Goal: Task Accomplishment & Management: Complete application form

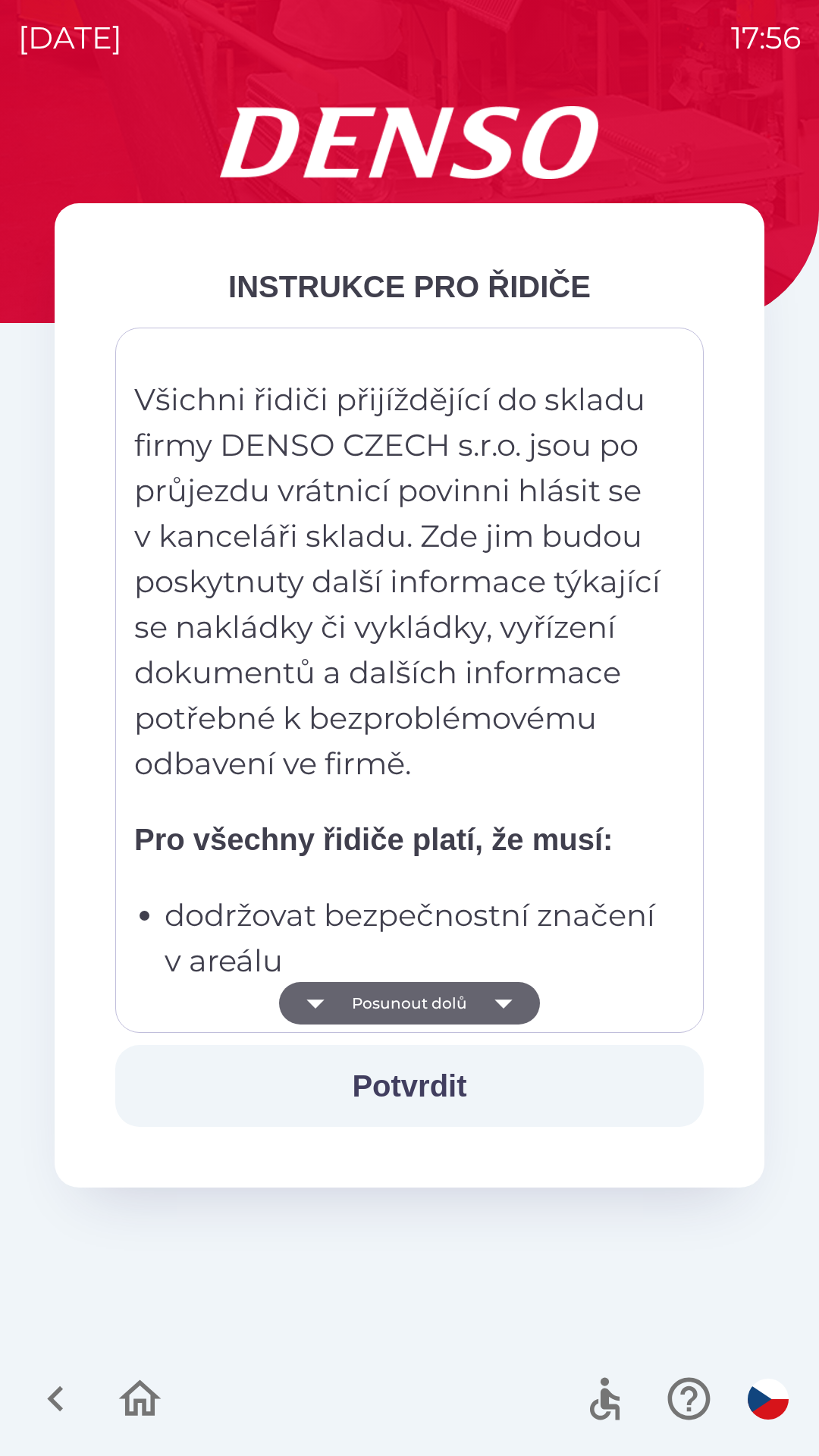
click at [428, 997] on button "Posunout dolů" at bounding box center [409, 1003] width 261 height 42
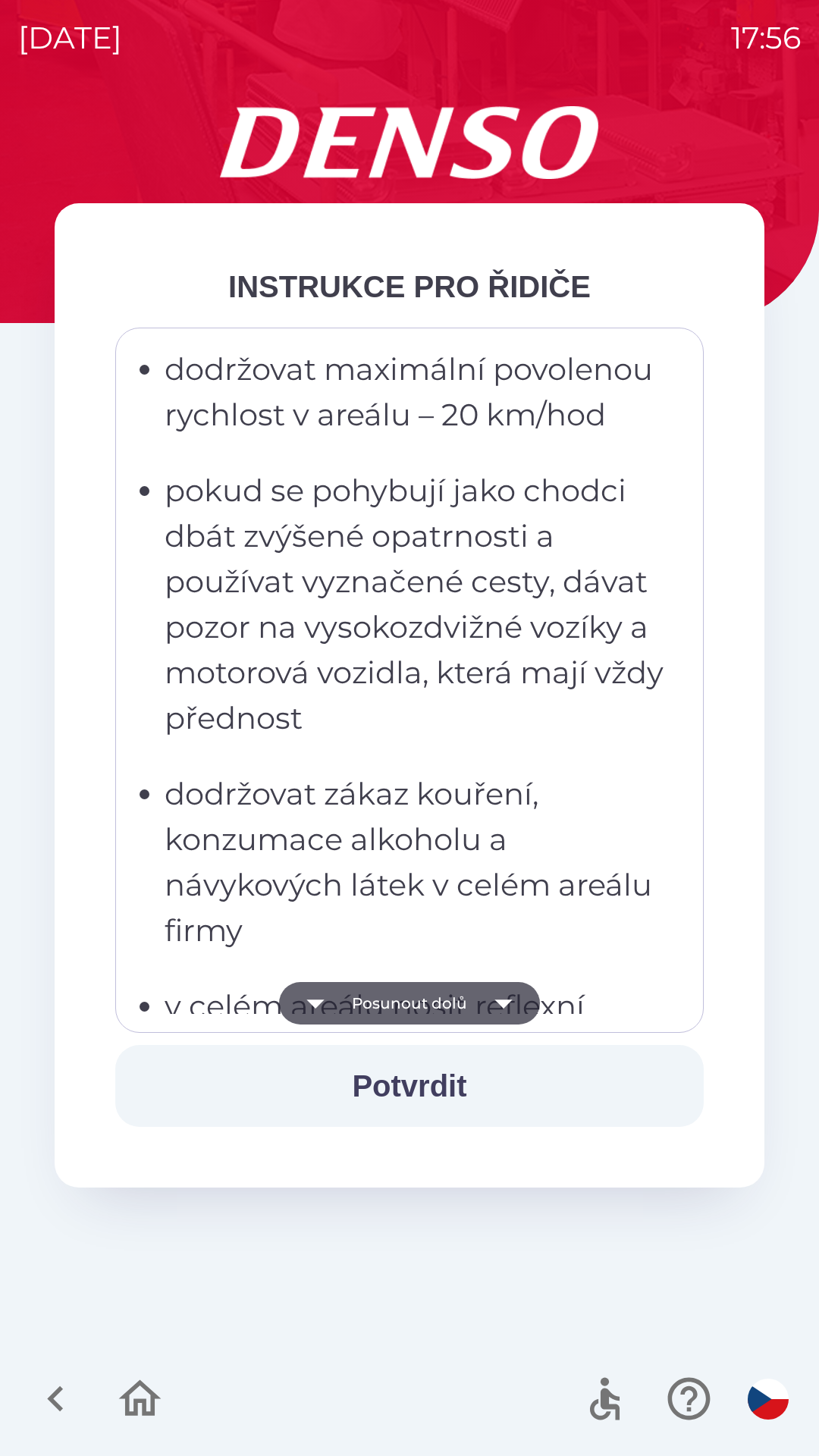
click at [422, 1005] on button "Posunout dolů" at bounding box center [409, 1003] width 261 height 42
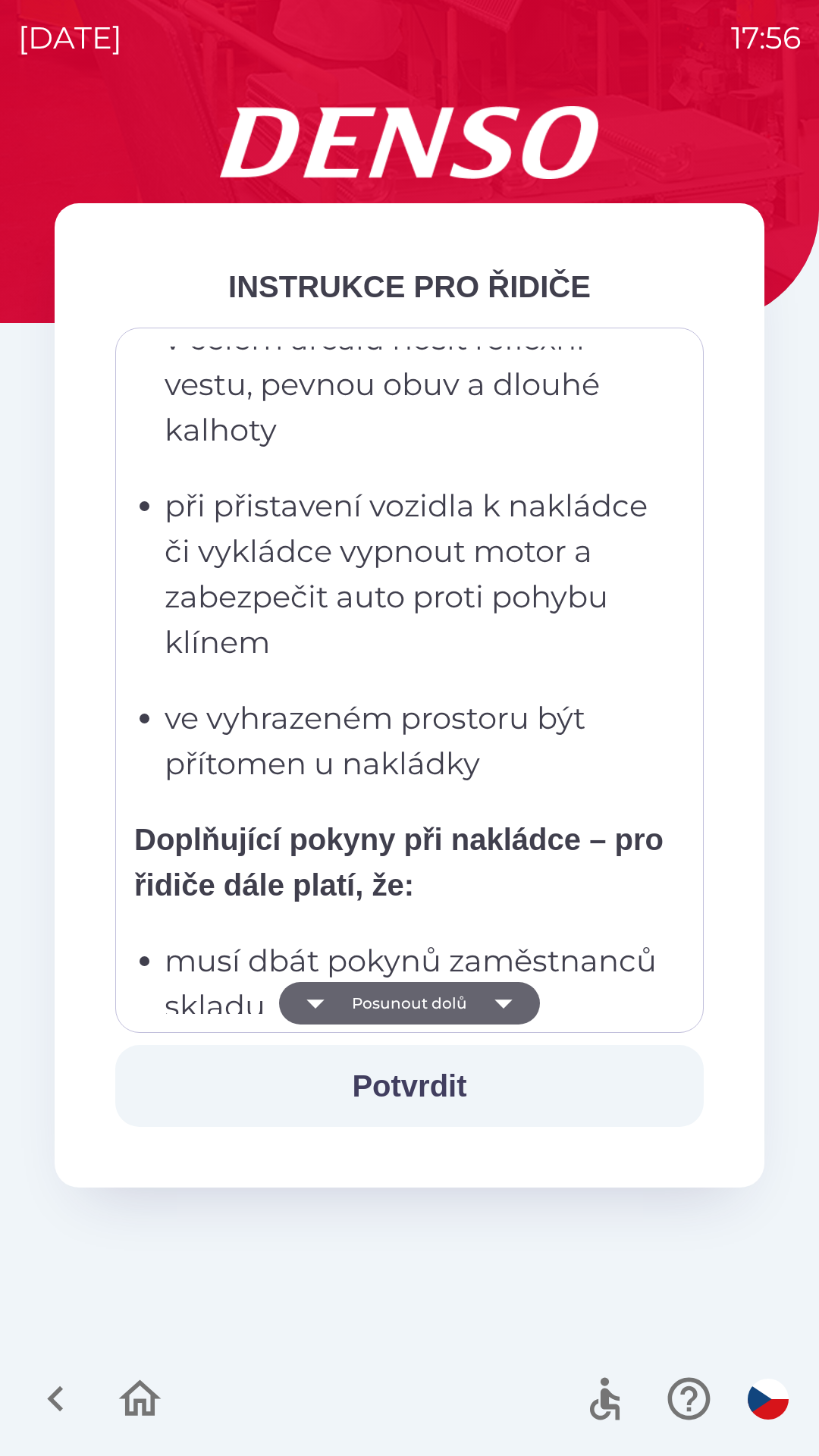
click at [420, 1005] on button "Posunout dolů" at bounding box center [409, 1003] width 261 height 42
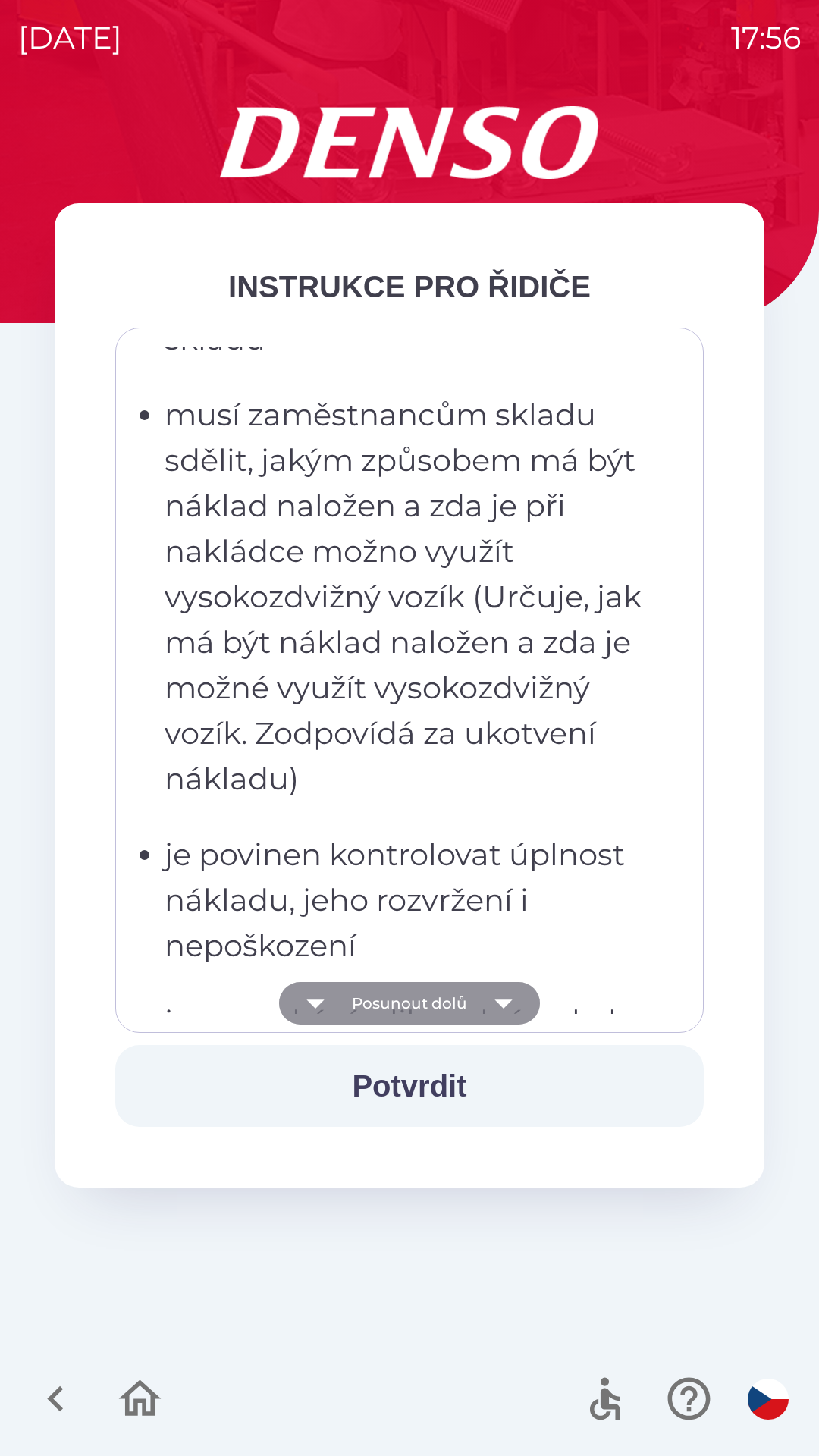
click at [418, 1001] on button "Posunout dolů" at bounding box center [409, 1003] width 261 height 42
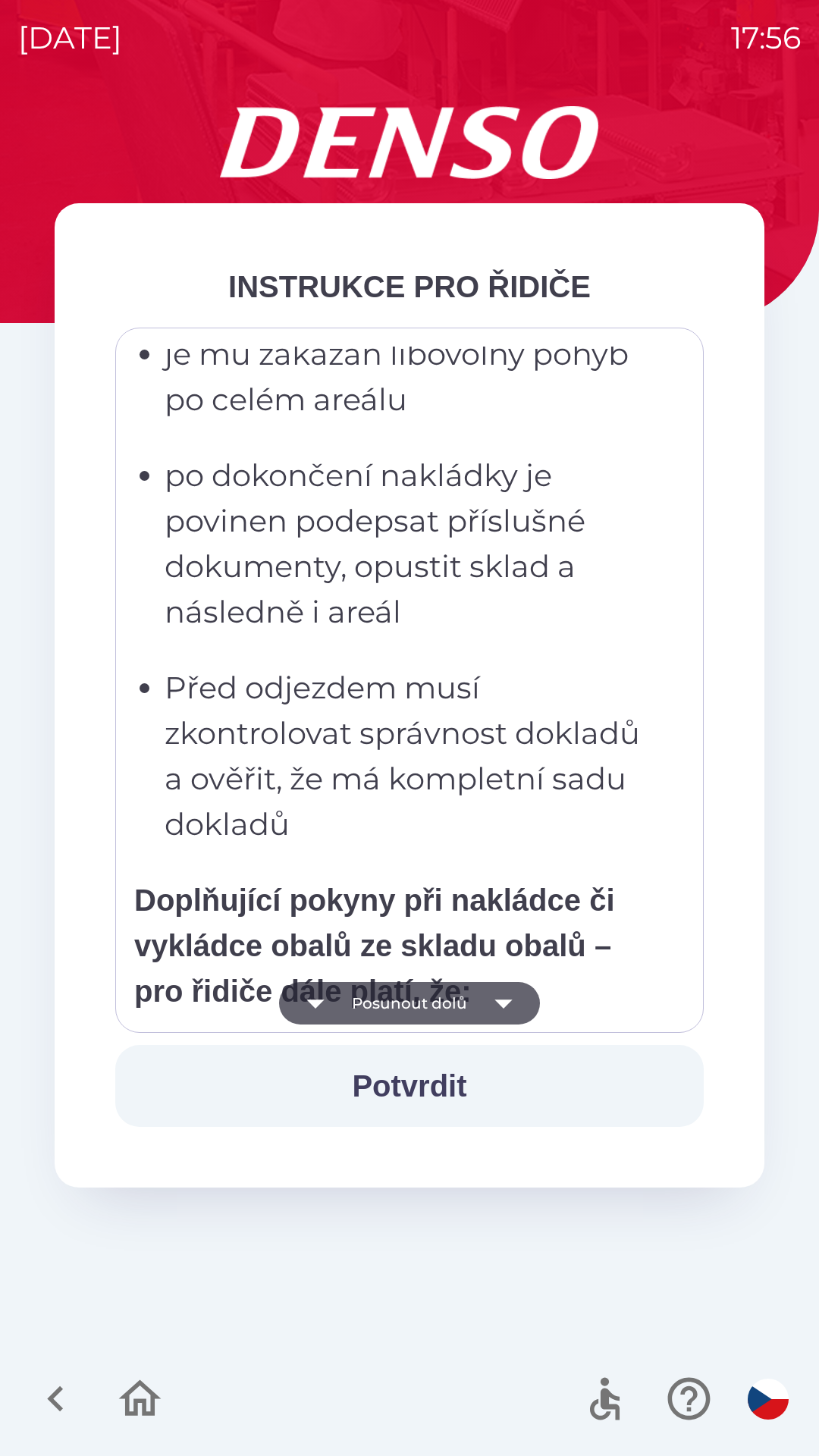
click at [418, 991] on button "Posunout dolů" at bounding box center [409, 1003] width 261 height 42
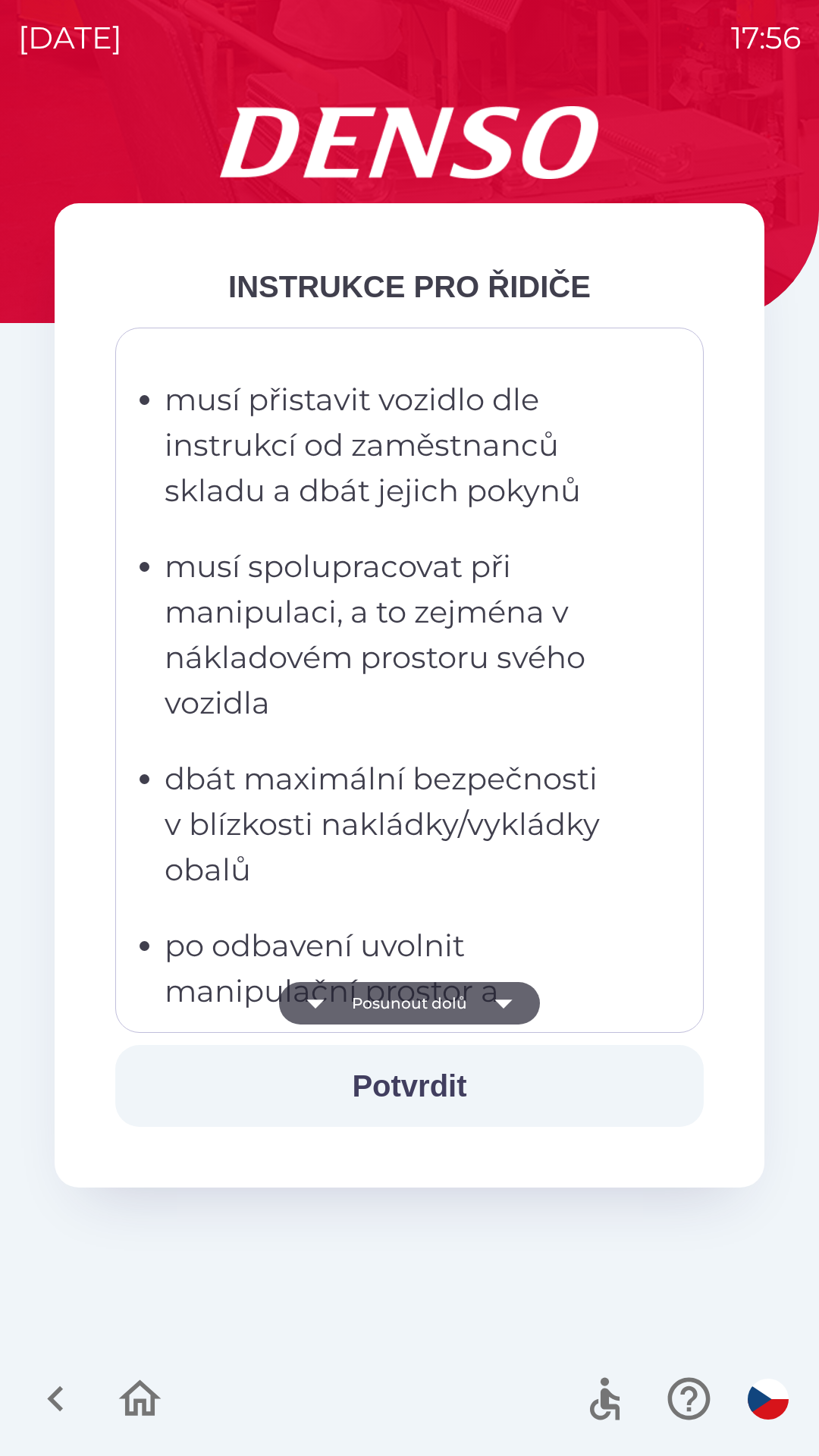
click at [426, 1000] on button "Posunout dolů" at bounding box center [409, 1003] width 261 height 42
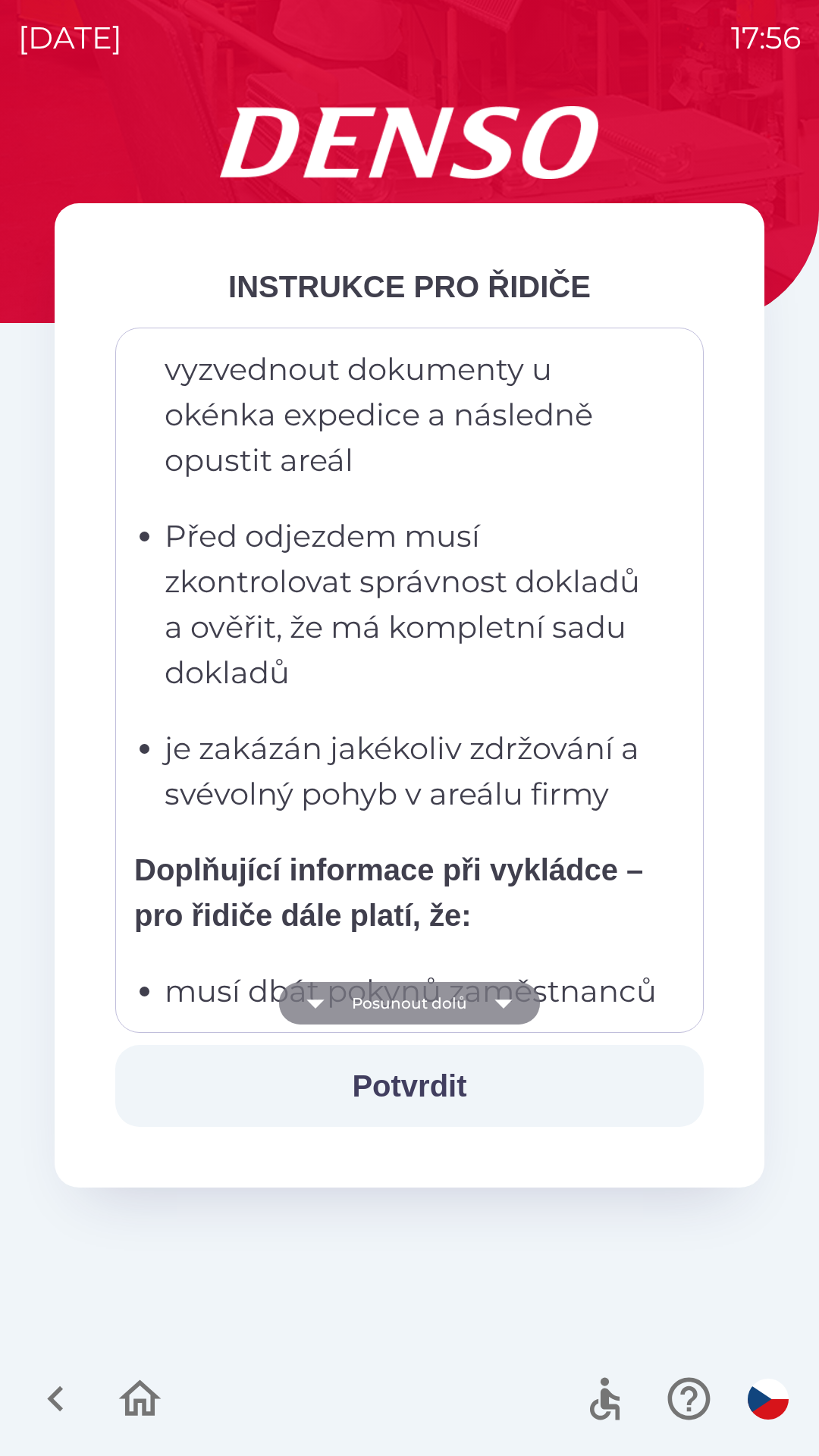
click at [404, 999] on button "Posunout dolů" at bounding box center [409, 1003] width 261 height 42
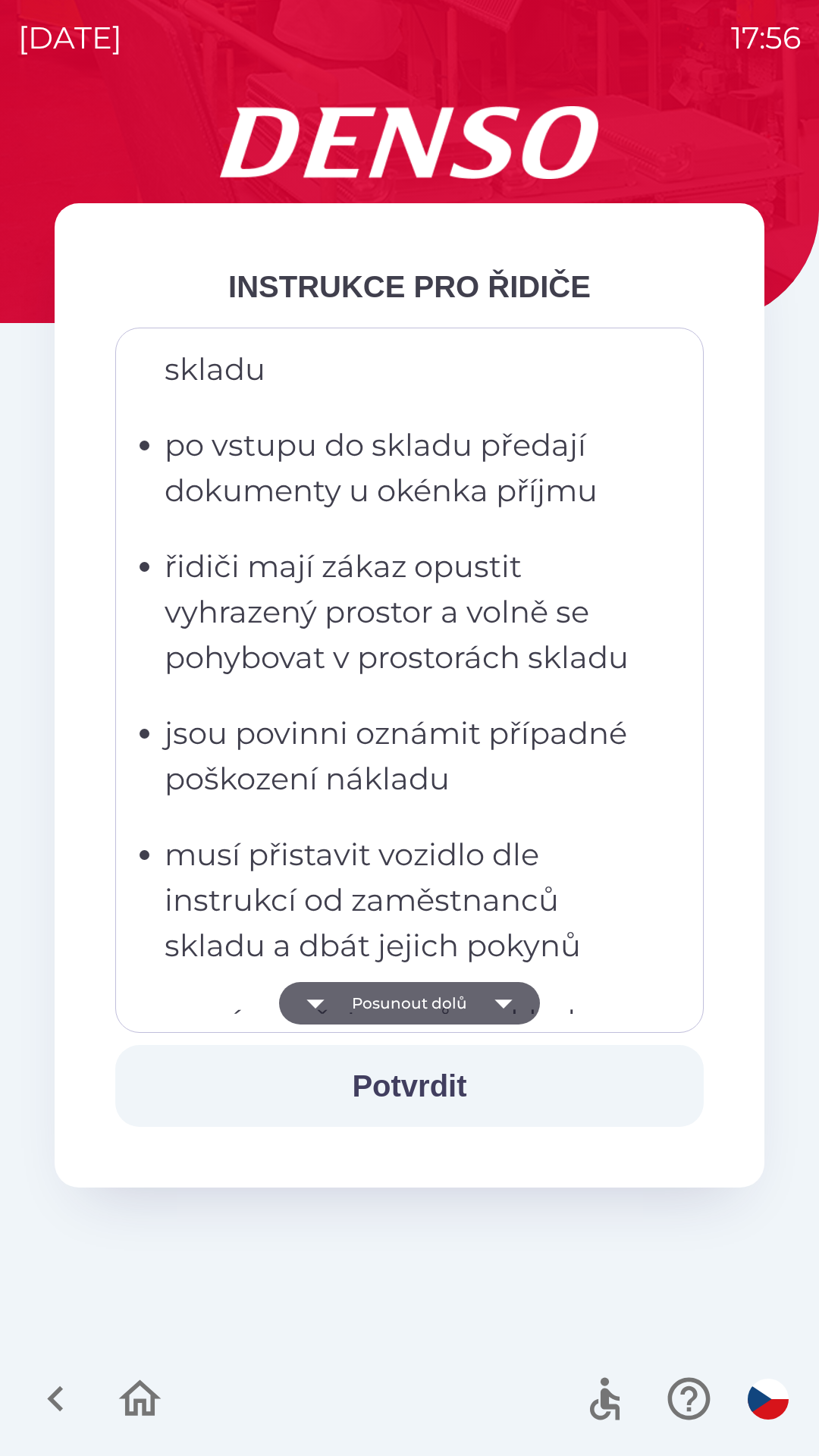
click at [418, 1071] on button "Potvrdit" at bounding box center [410, 1086] width 589 height 82
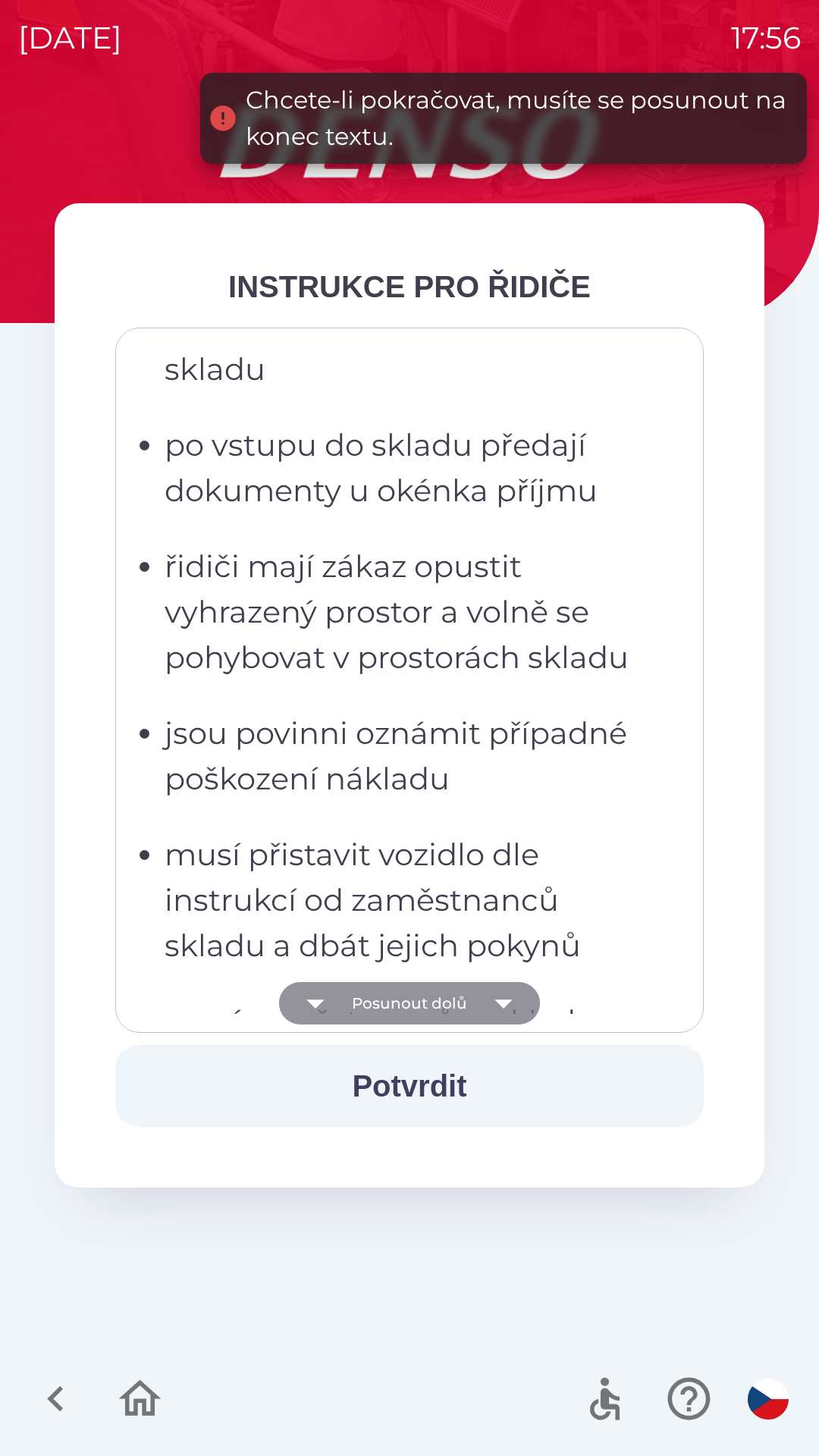
click at [431, 992] on button "Posunout dolů" at bounding box center [409, 1003] width 261 height 42
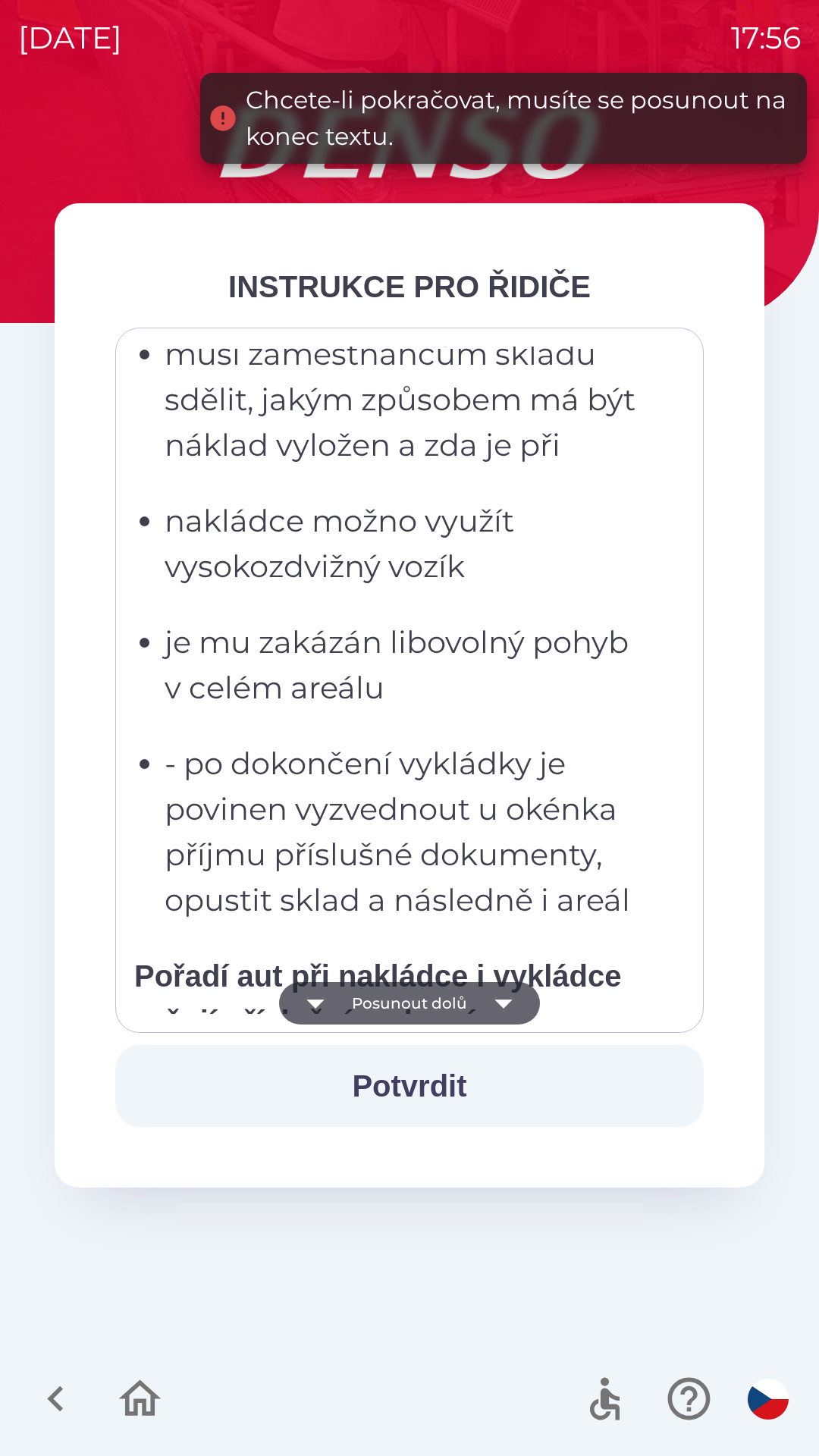
click at [443, 1011] on button "Posunout dolů" at bounding box center [409, 1003] width 261 height 42
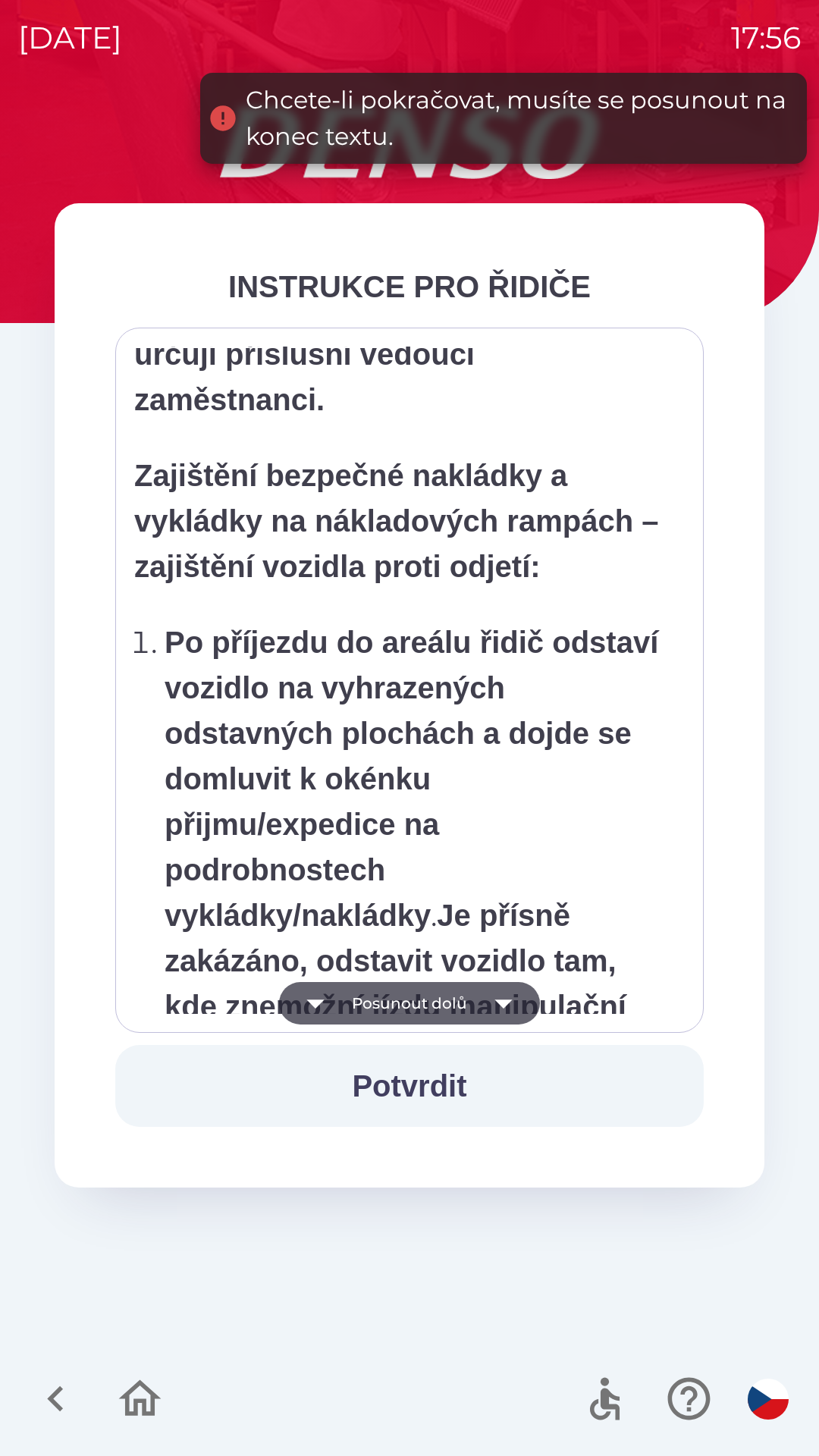
click at [428, 1011] on button "Posunout dolů" at bounding box center [409, 1003] width 261 height 42
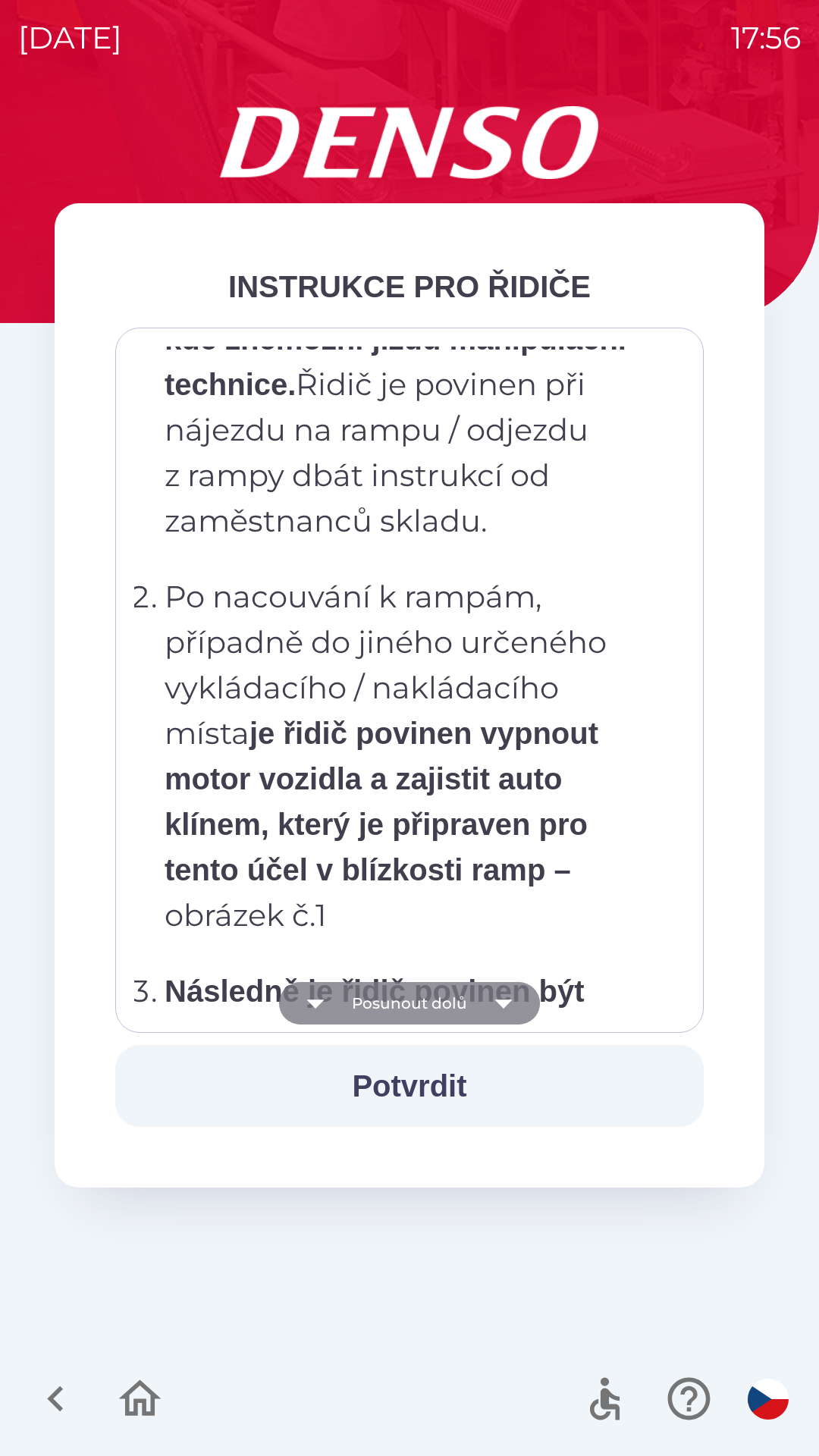
click at [418, 1004] on button "Posunout dolů" at bounding box center [409, 1003] width 261 height 42
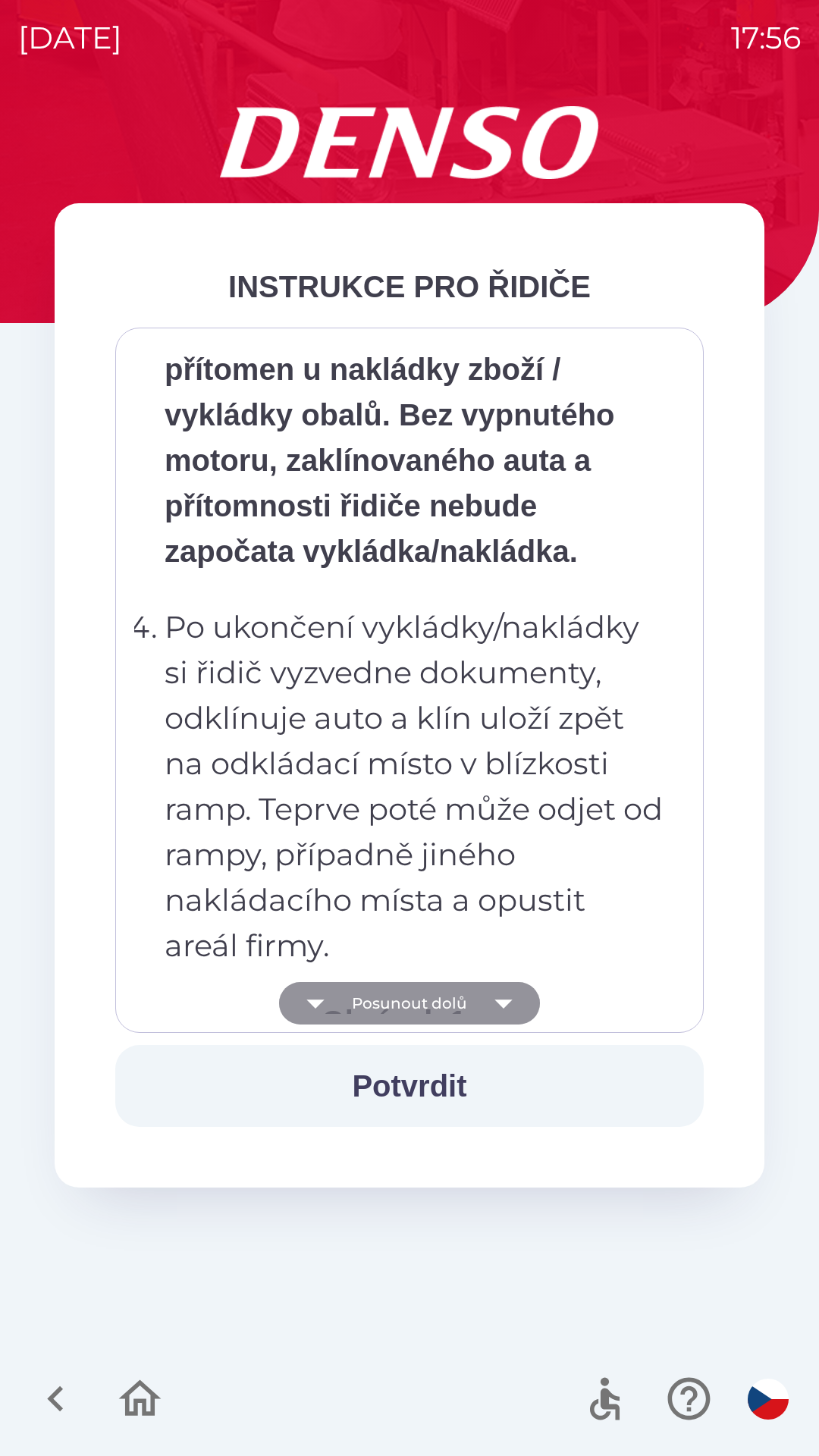
click at [409, 997] on button "Posunout dolů" at bounding box center [409, 1003] width 261 height 42
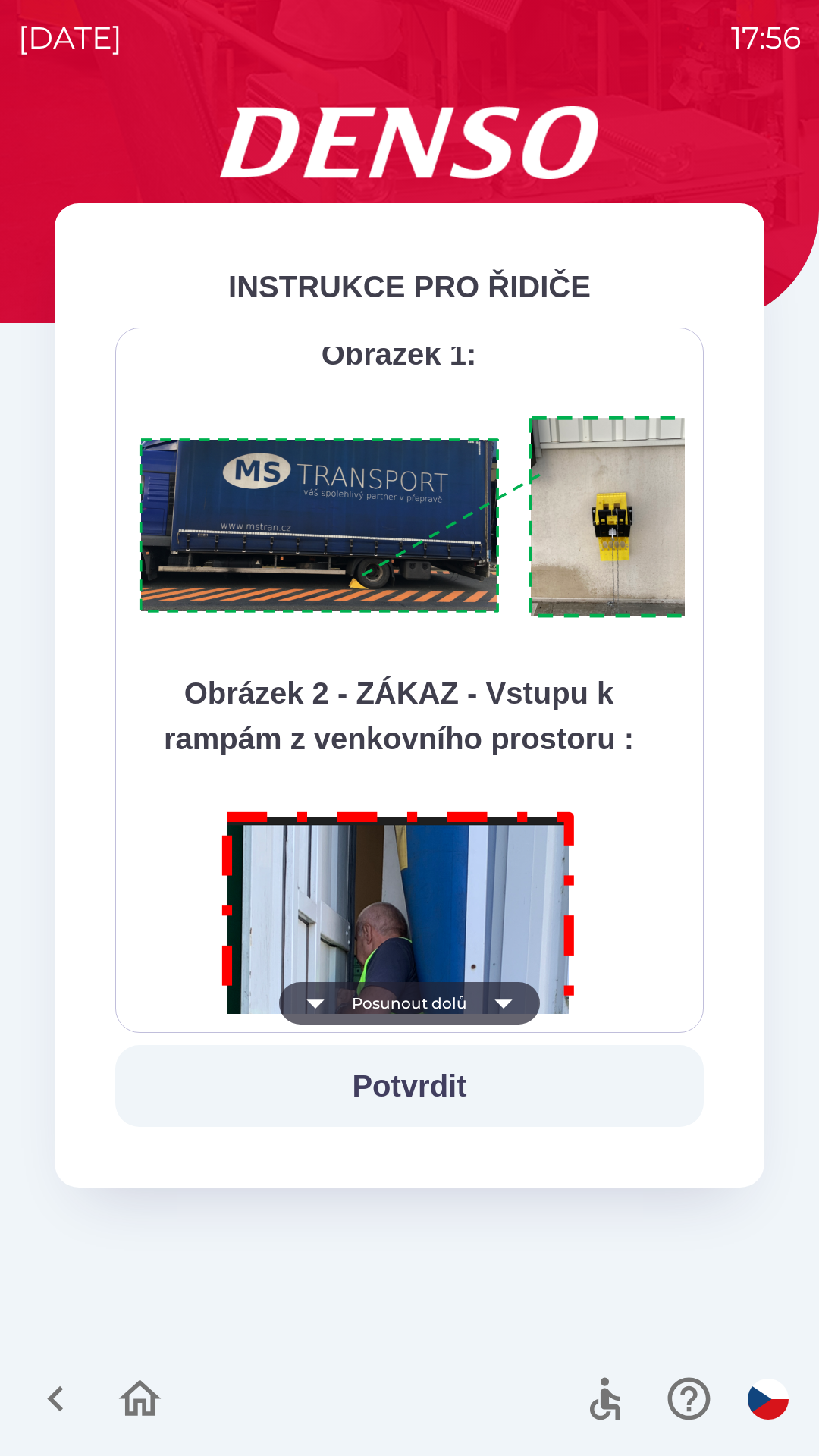
click at [433, 996] on button "Posunout dolů" at bounding box center [409, 1003] width 261 height 42
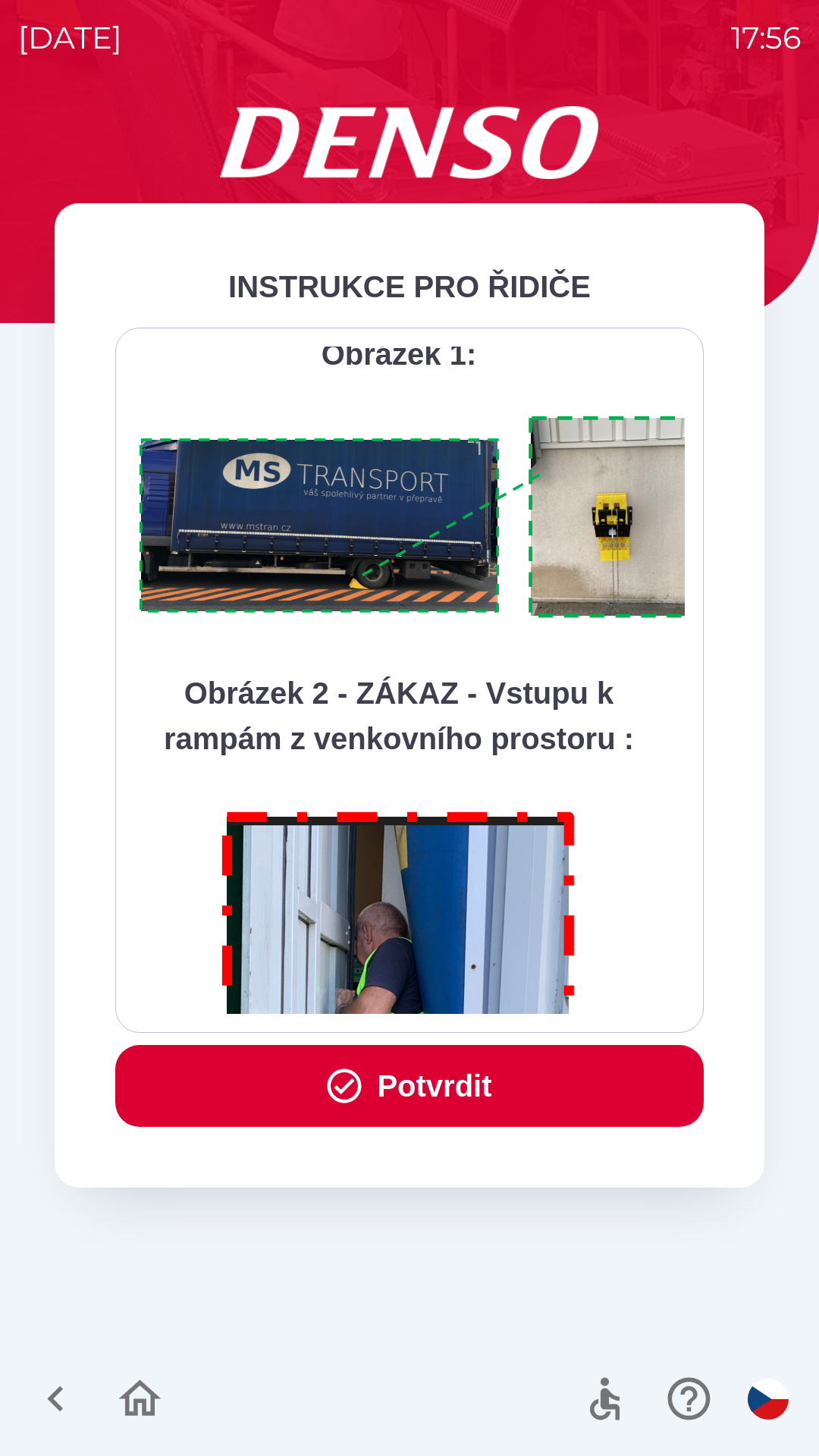
scroll to position [8524, 0]
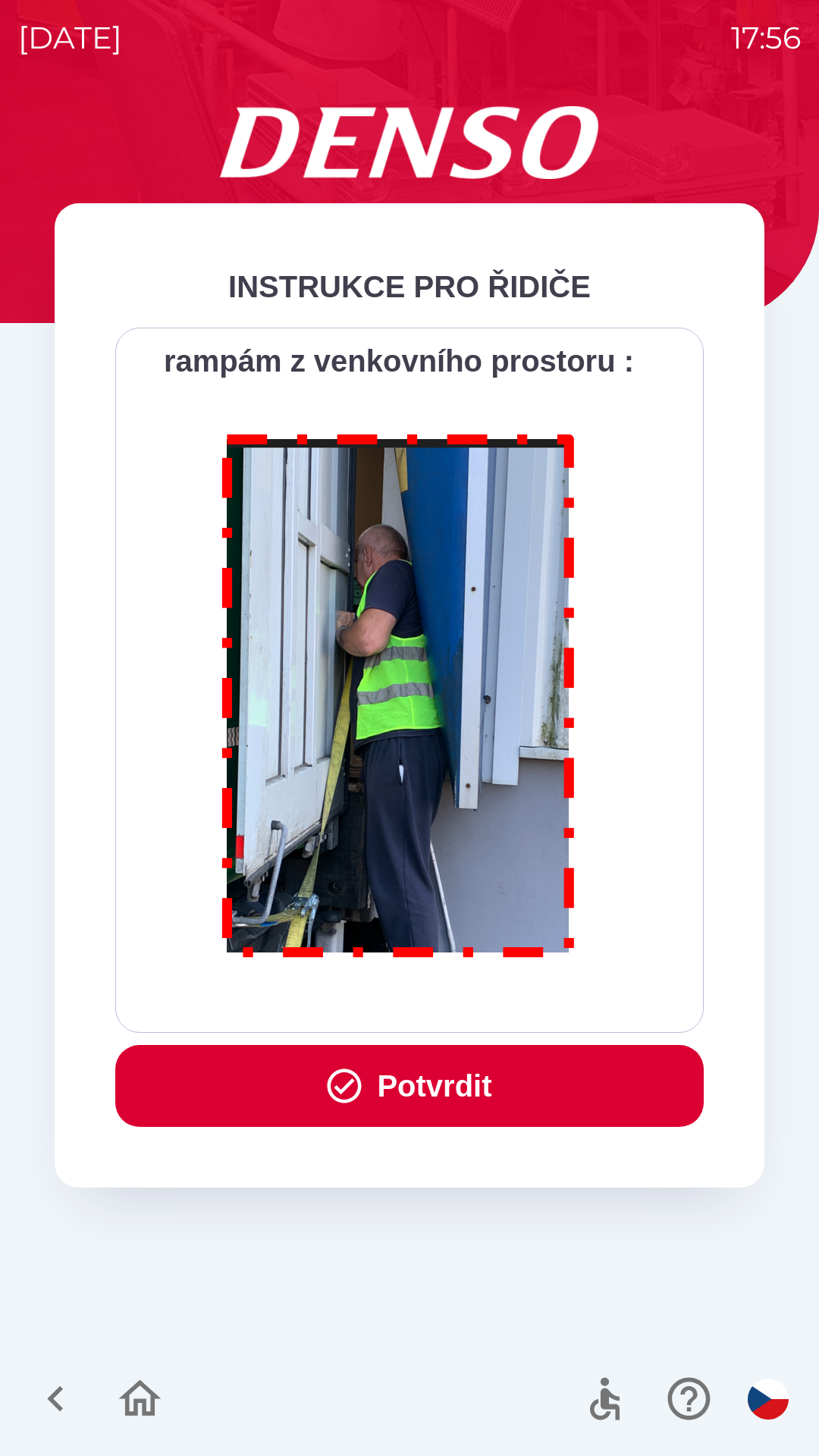
click at [445, 1092] on button "Potvrdit" at bounding box center [410, 1086] width 589 height 82
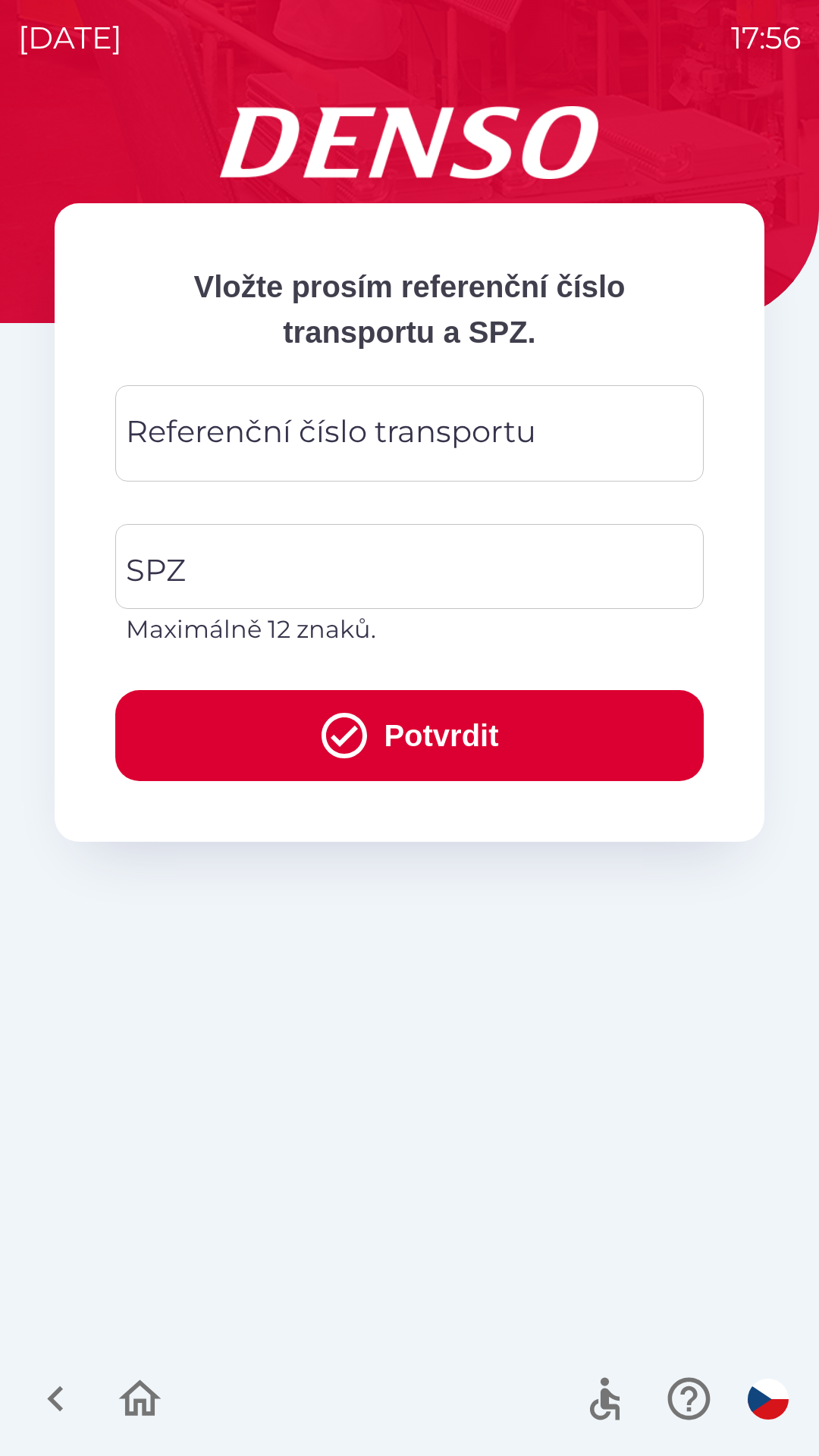
click at [214, 446] on div "Referenční číslo transportu Referenční číslo transportu" at bounding box center [410, 434] width 589 height 96
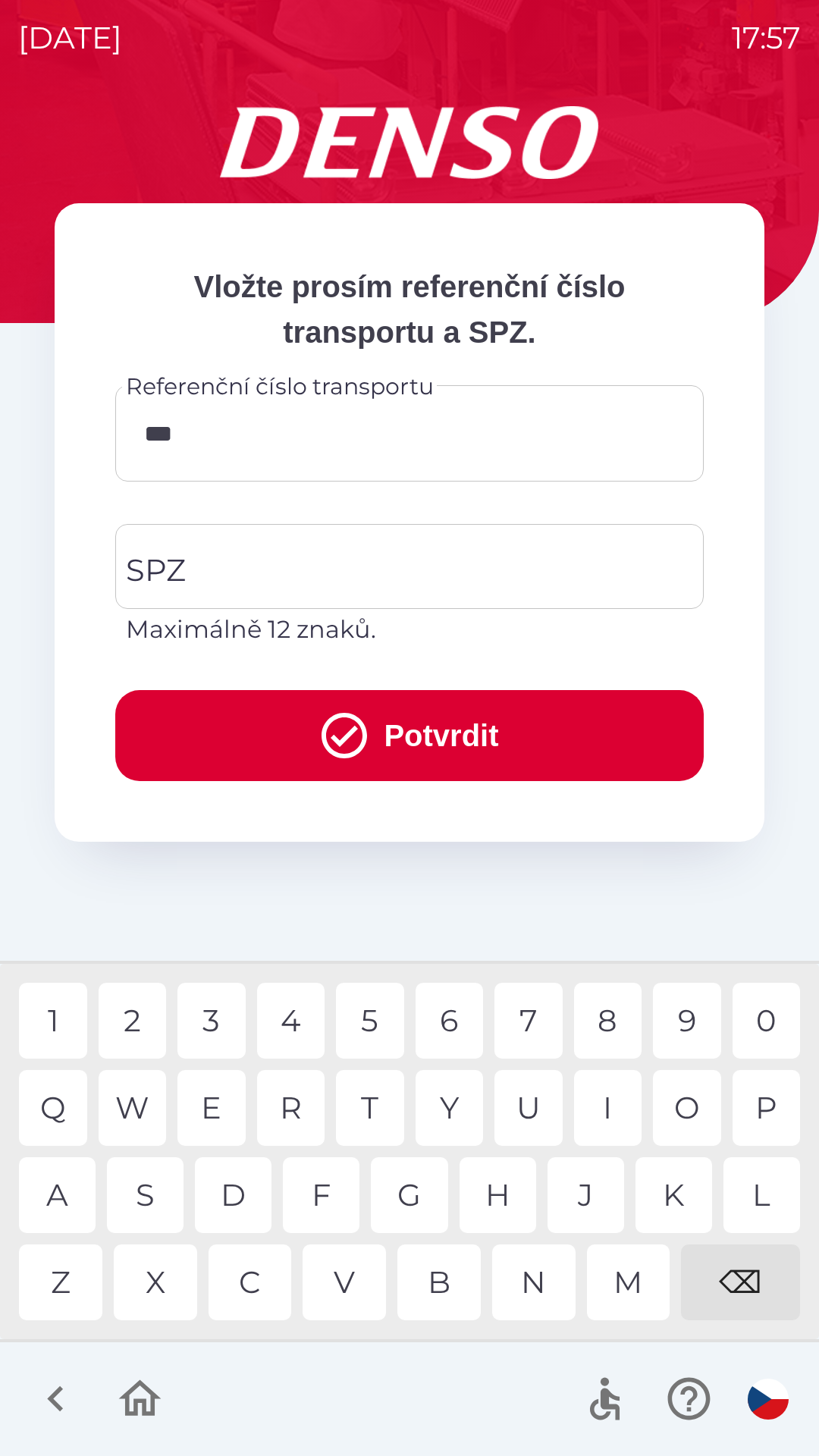
click at [448, 1015] on div "6" at bounding box center [450, 1021] width 68 height 76
click at [533, 1017] on div "7" at bounding box center [528, 1021] width 68 height 76
click at [297, 1014] on div "4" at bounding box center [291, 1021] width 68 height 76
type input "******"
click at [252, 564] on input "SPZ" at bounding box center [398, 566] width 552 height 72
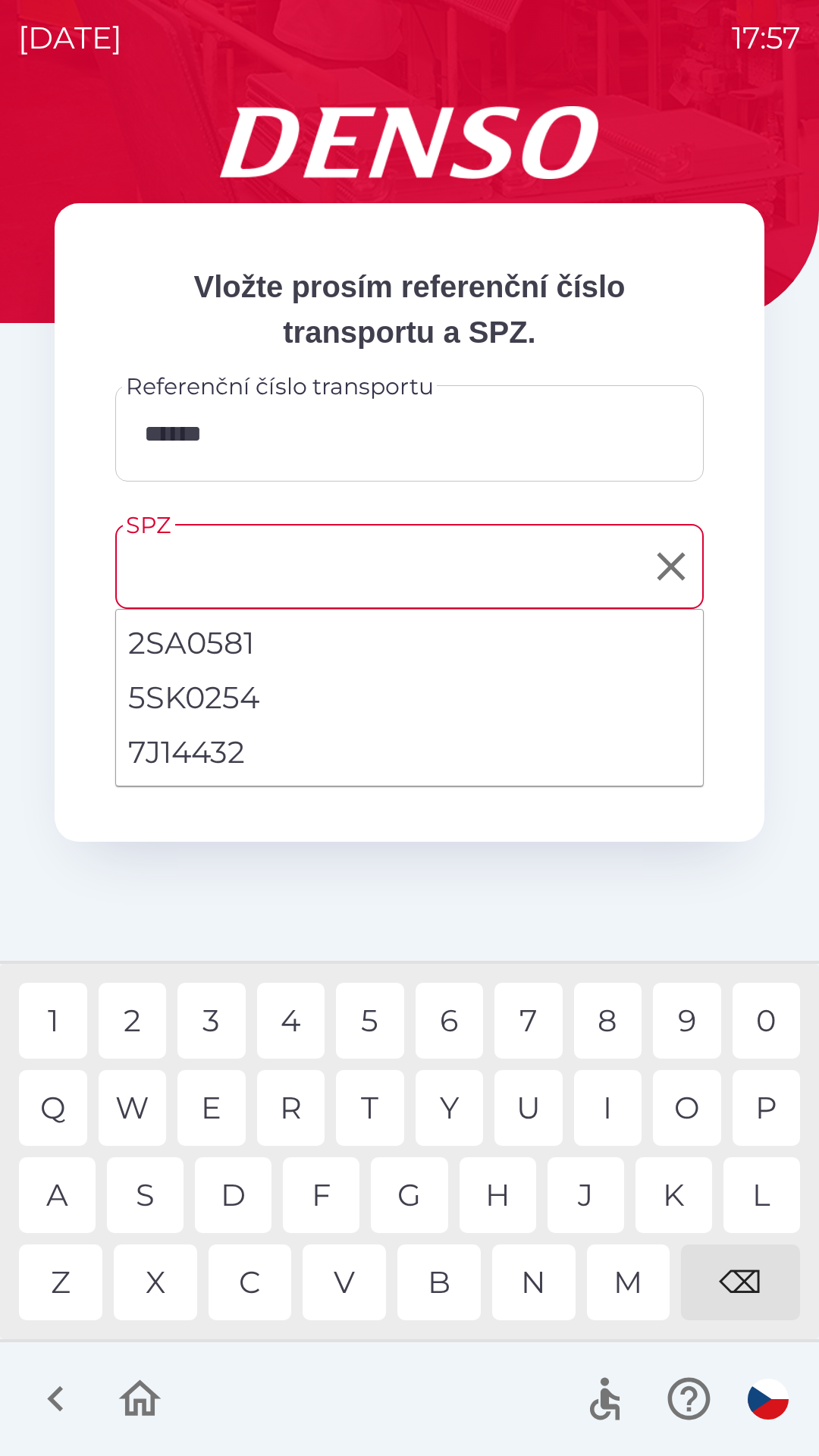
click at [223, 753] on li "7J14432" at bounding box center [410, 752] width 587 height 55
type input "*******"
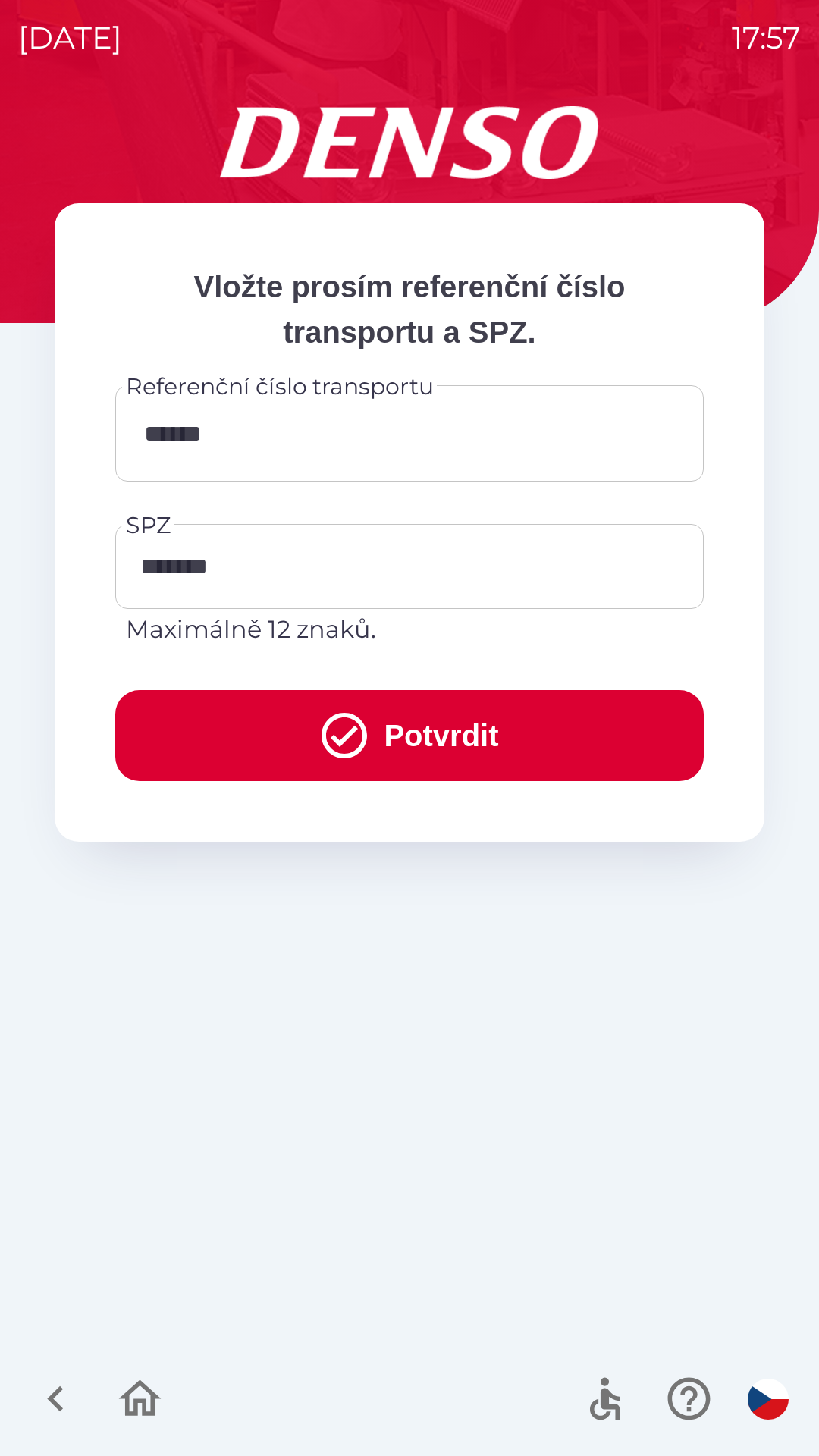
click at [427, 727] on button "Potvrdit" at bounding box center [410, 736] width 589 height 91
